Goal: Transaction & Acquisition: Subscribe to service/newsletter

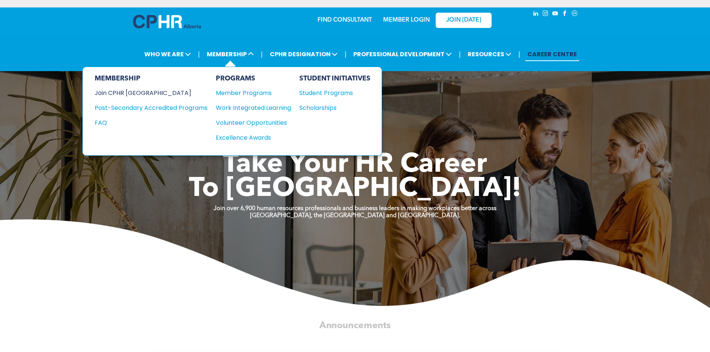
click at [135, 92] on div "Join CPHR [GEOGRAPHIC_DATA]" at bounding box center [146, 92] width 102 height 9
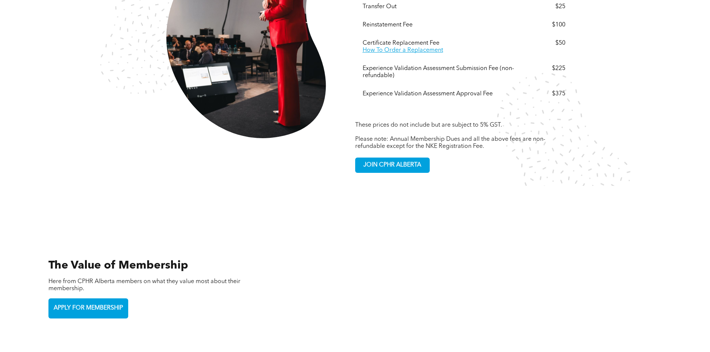
scroll to position [1683, 0]
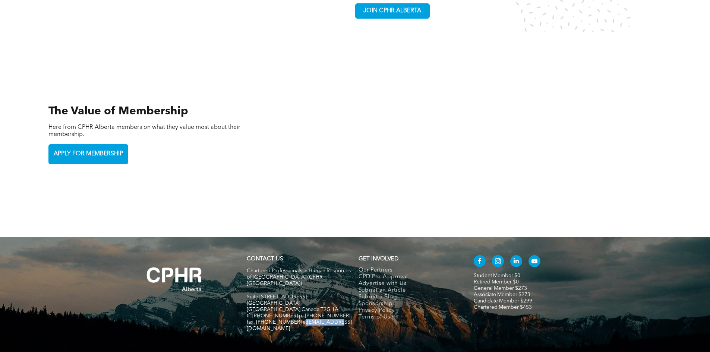
drag, startPoint x: 339, startPoint y: 280, endPoint x: 299, endPoint y: 280, distance: 40.3
click at [298, 320] on h5 "fax. [PHONE_NUMBER] e:[EMAIL_ADDRESS][DOMAIN_NAME]" at bounding box center [299, 326] width 105 height 13
copy span "nfo@cphrab.ca"
click at [274, 304] on div "CONTACT US Chartered Professionals in Human Resources of Alberta (CPHR Alberta)…" at bounding box center [355, 303] width 710 height 131
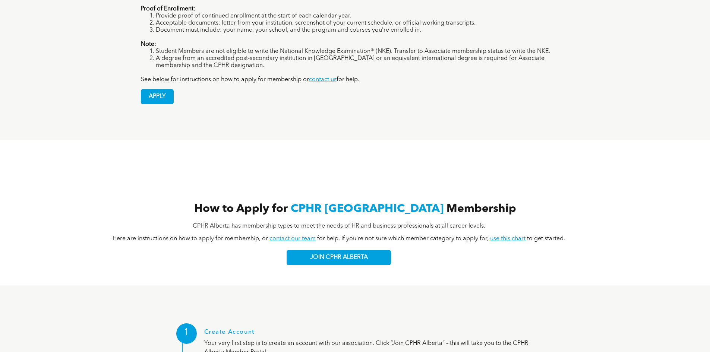
scroll to position [565, 0]
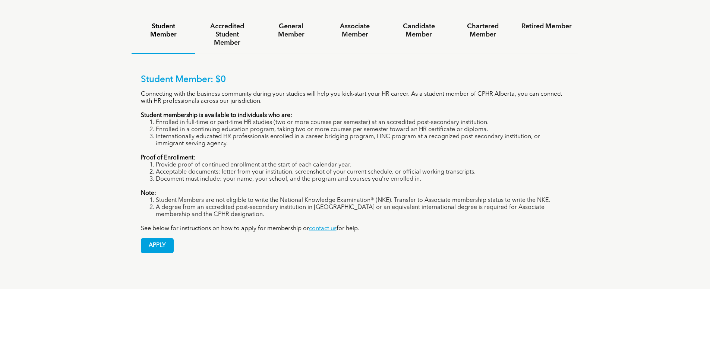
drag, startPoint x: 354, startPoint y: 135, endPoint x: 431, endPoint y: 140, distance: 77.7
click at [161, 162] on li "Provide proof of continued enrollment at the start of each calendar year." at bounding box center [363, 165] width 414 height 7
drag, startPoint x: 88, startPoint y: 127, endPoint x: 87, endPoint y: 123, distance: 4.7
click at [88, 124] on div "Membership Categories Student Member Accredited Student Member General Member A…" at bounding box center [355, 125] width 710 height 328
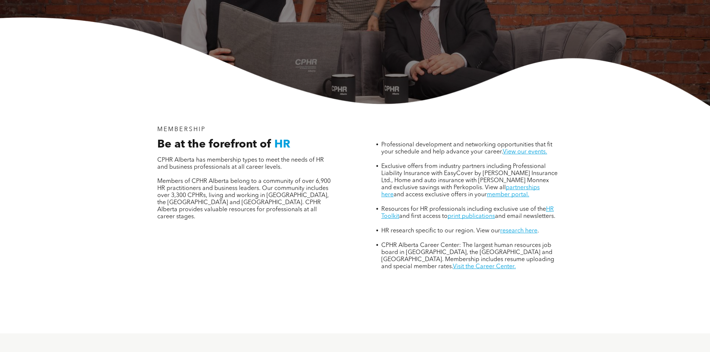
scroll to position [0, 0]
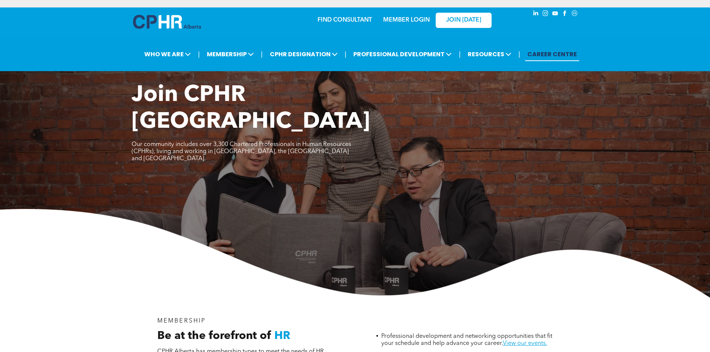
click at [550, 54] on link "CAREER CENTRE" at bounding box center [552, 54] width 54 height 14
